Goal: Task Accomplishment & Management: Manage account settings

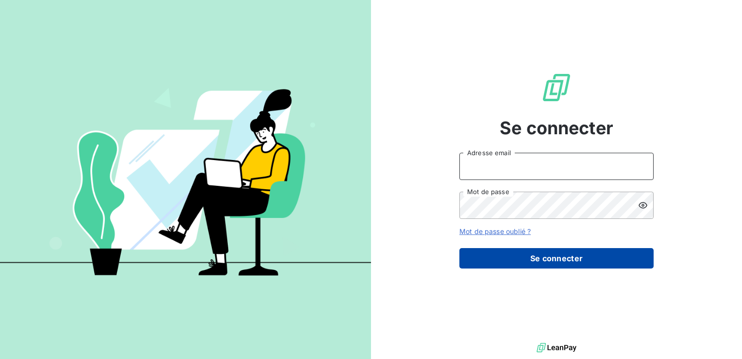
type input "[EMAIL_ADDRESS][DOMAIN_NAME]"
click at [506, 256] on button "Se connecter" at bounding box center [557, 258] width 194 height 20
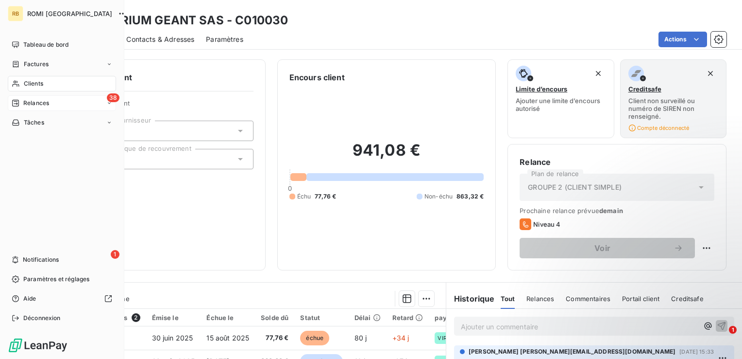
click at [41, 99] on span "Relances" at bounding box center [36, 103] width 26 height 9
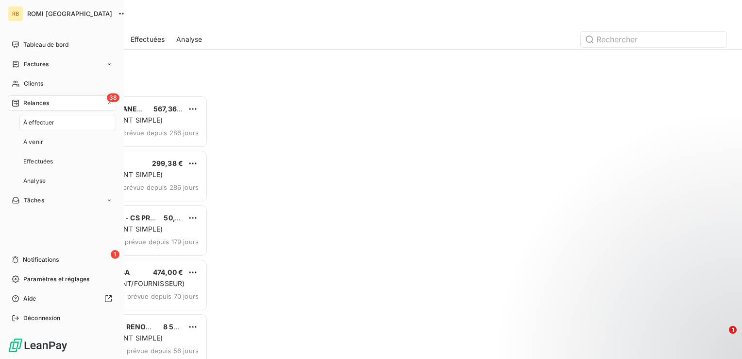
scroll to position [256, 154]
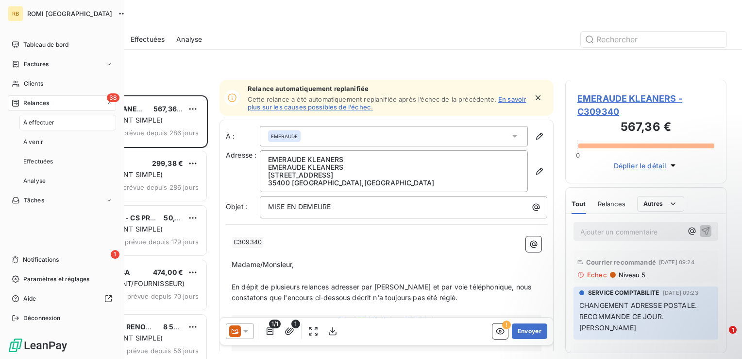
click at [46, 128] on div "À effectuer" at bounding box center [67, 123] width 97 height 16
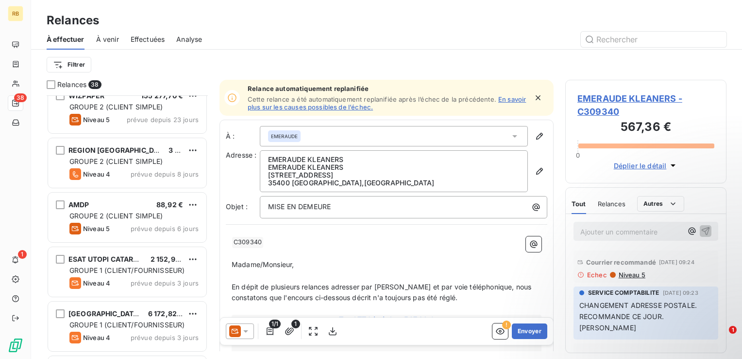
scroll to position [389, 0]
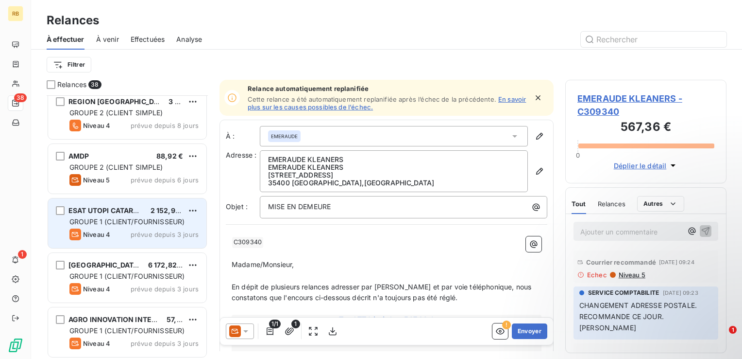
click at [156, 220] on span "GROUPE 1 (CLIENT/FOURNISSEUR)" at bounding box center [126, 221] width 115 height 8
